Goal: Information Seeking & Learning: Learn about a topic

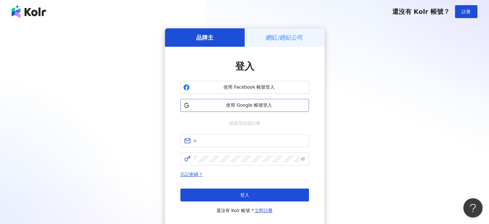
click at [209, 101] on button "使用 Google 帳號登入" at bounding box center [244, 105] width 129 height 13
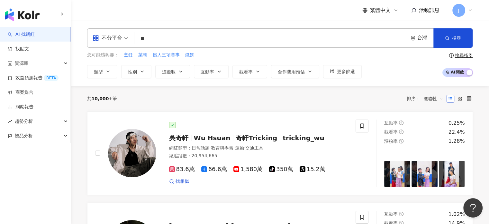
type input "**"
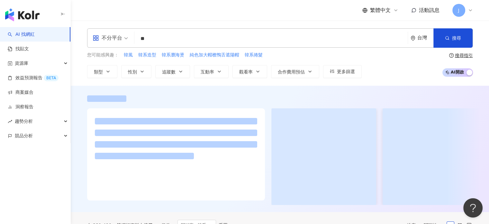
click at [226, 22] on div "不分平台 ** 台灣 搜尋 loading 搜尋名稱、敘述、貼文含有關鍵字 “ 韓系 ” 的網紅 您可能感興趣： 韓風 韓系造型 韓系瀏海燙 純色加大帽檐鴨舌…" at bounding box center [280, 53] width 419 height 65
click at [346, 72] on span "更多篩選" at bounding box center [346, 71] width 18 height 5
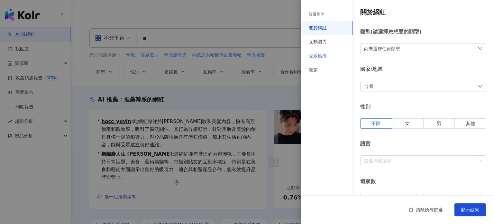
click at [319, 60] on div "受眾輪廓" at bounding box center [326, 56] width 51 height 14
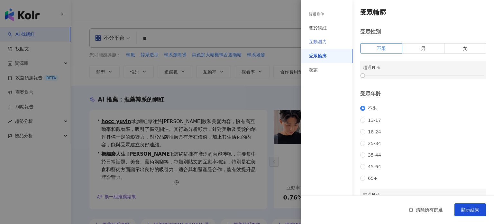
click at [335, 40] on div "互動潛力" at bounding box center [326, 42] width 51 height 14
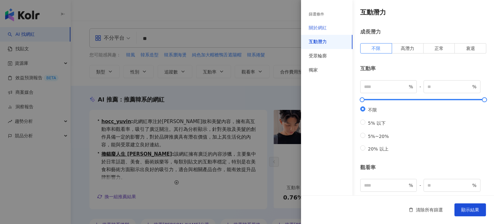
click at [332, 29] on div "關於網紅" at bounding box center [326, 28] width 51 height 14
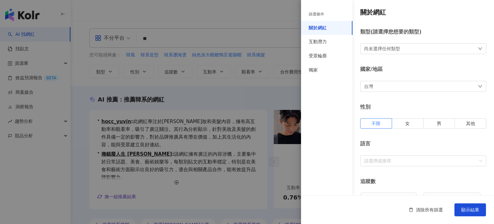
click at [385, 44] on div "尚未選擇任何類型" at bounding box center [423, 48] width 126 height 11
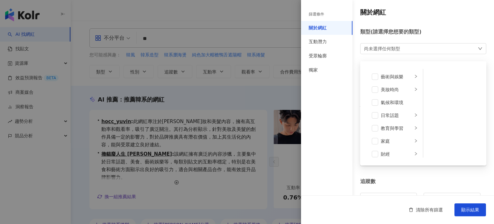
click at [385, 47] on div "尚未選擇任何類型" at bounding box center [382, 48] width 36 height 7
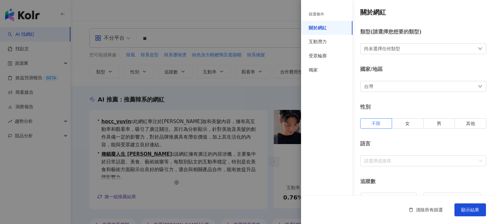
click at [386, 85] on div "台灣" at bounding box center [423, 86] width 126 height 11
click at [386, 85] on div "台灣 台灣 unlimit tw jp 不限區域 台灣 日本 [GEOGRAPHIC_DATA] [GEOGRAPHIC_DATA]" at bounding box center [423, 86] width 126 height 11
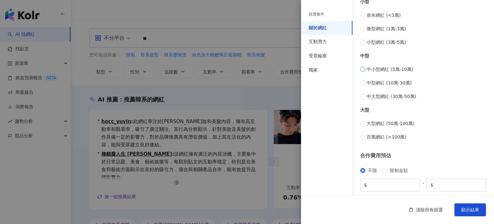
scroll to position [261, 0]
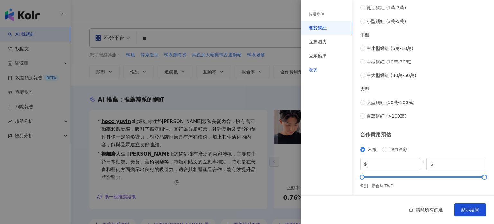
click at [316, 71] on div "獨家" at bounding box center [313, 70] width 9 height 6
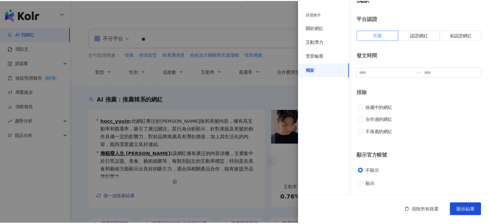
scroll to position [13, 0]
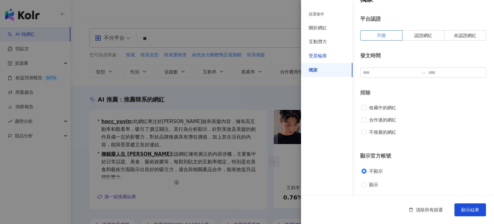
click at [317, 59] on div "受眾輪廓" at bounding box center [318, 56] width 18 height 6
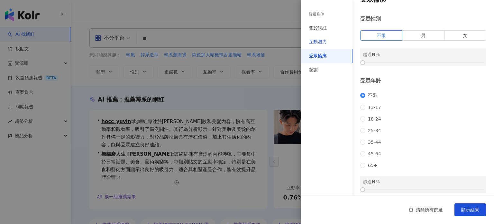
click at [320, 45] on div "互動潛力" at bounding box center [318, 42] width 18 height 6
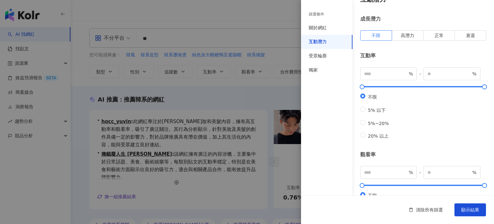
click at [273, 86] on div at bounding box center [247, 112] width 494 height 224
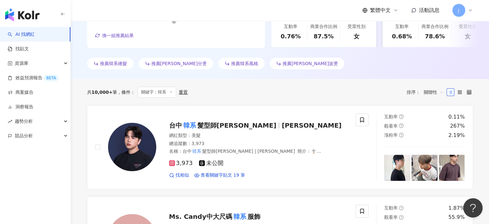
scroll to position [0, 0]
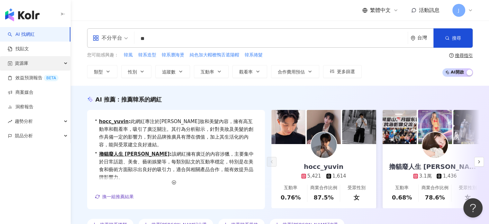
click at [29, 61] on div "資源庫" at bounding box center [35, 63] width 70 height 14
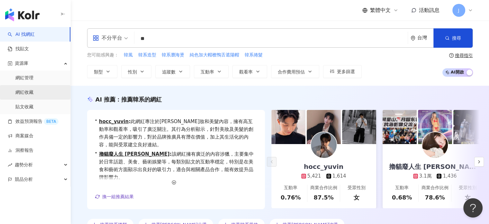
click at [32, 92] on link "網紅收藏" at bounding box center [24, 92] width 18 height 6
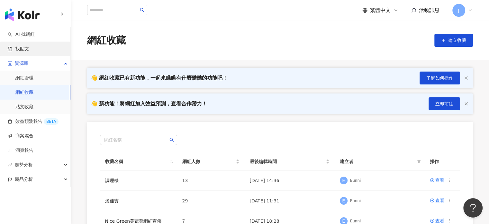
click at [28, 48] on link "找貼文" at bounding box center [18, 49] width 21 height 6
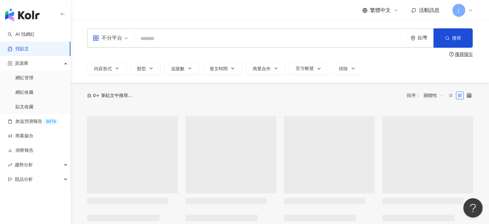
click at [183, 39] on input "search" at bounding box center [271, 39] width 268 height 14
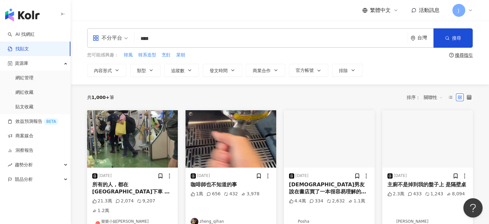
type input "****"
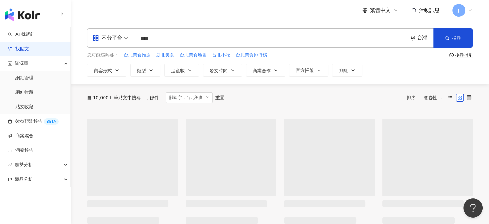
click at [438, 95] on span "關聯性" at bounding box center [433, 97] width 19 height 10
click at [440, 164] on div "發文時間" at bounding box center [434, 165] width 18 height 7
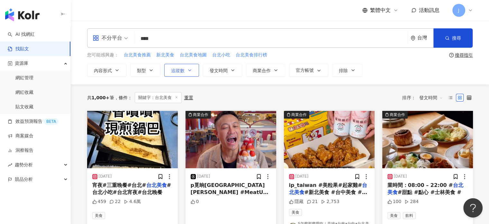
click at [177, 70] on span "追蹤數" at bounding box center [178, 70] width 14 height 5
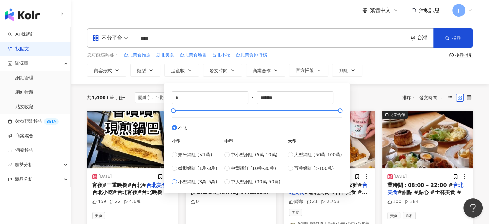
click at [202, 183] on span "小型網紅 (3萬-5萬)" at bounding box center [197, 181] width 39 height 7
type input "*****"
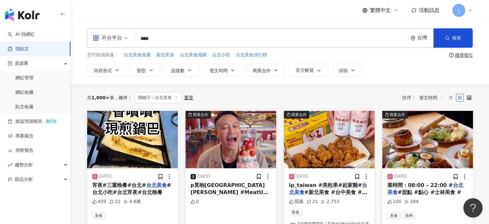
click at [367, 79] on div "不分平台 **** 台灣 搜尋 您可能感興趣： 台北美食推薦 新北美食 台北美食地圖 台北小吃 台北美食排行榜 搜尋指引 內容形式 類型 追蹤數 發文時間 商…" at bounding box center [280, 53] width 419 height 64
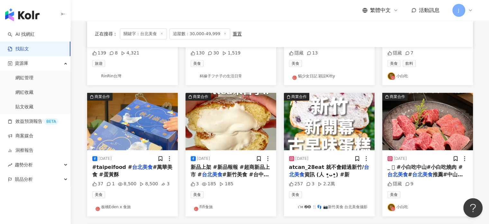
scroll to position [322, 0]
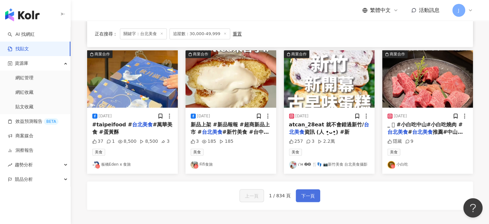
click at [304, 196] on span "下一頁" at bounding box center [308, 196] width 14 height 8
